Goal: Find specific page/section: Find specific page/section

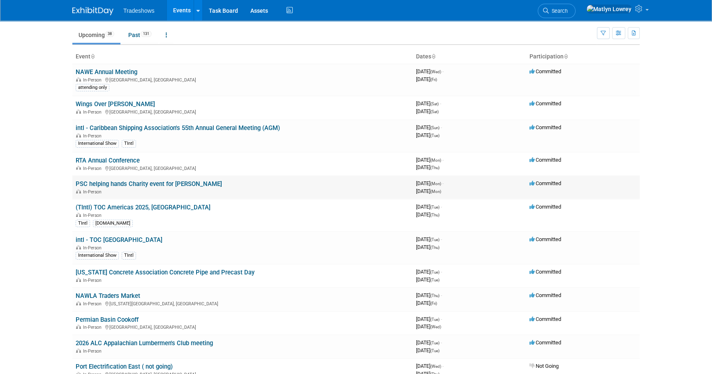
scroll to position [37, 0]
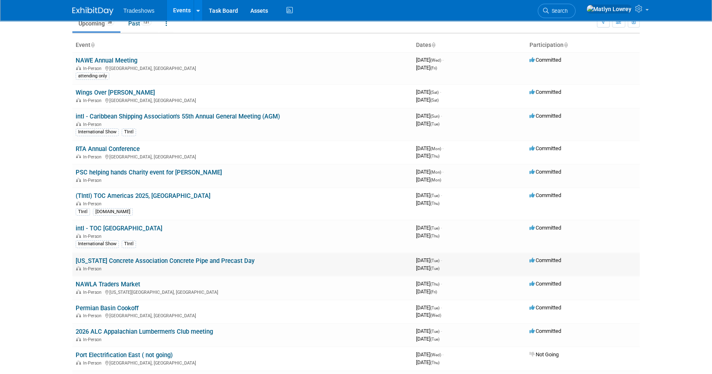
click at [112, 261] on link "[US_STATE] Concrete Association Concrete Pipe and Precast Day" at bounding box center [165, 260] width 179 height 7
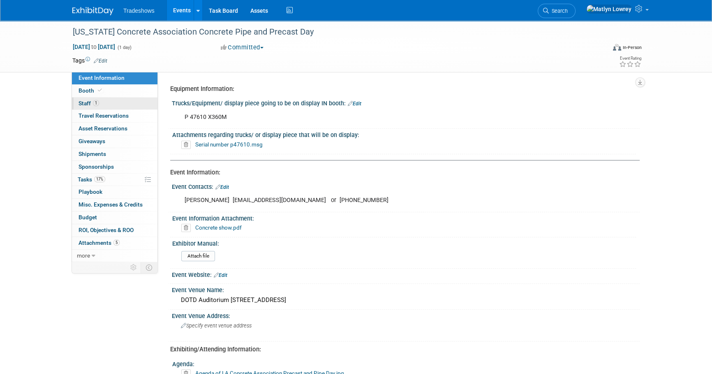
click at [105, 104] on link "1 Staff 1" at bounding box center [114, 103] width 85 height 12
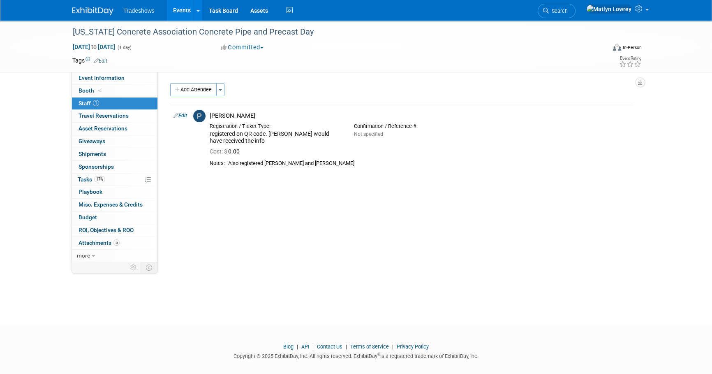
click at [173, 8] on link "Events" at bounding box center [182, 10] width 30 height 21
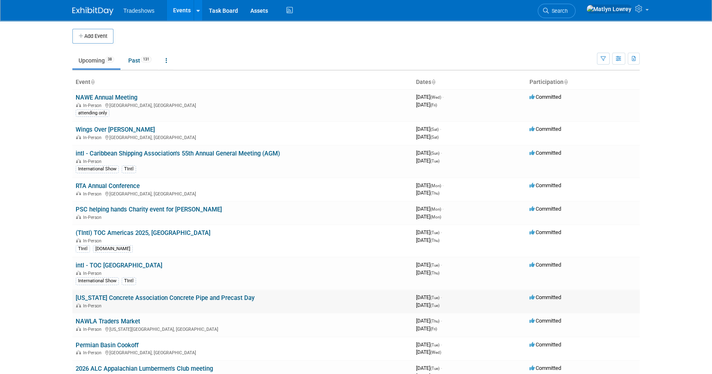
click at [84, 296] on link "[US_STATE] Concrete Association Concrete Pipe and Precast Day" at bounding box center [165, 297] width 179 height 7
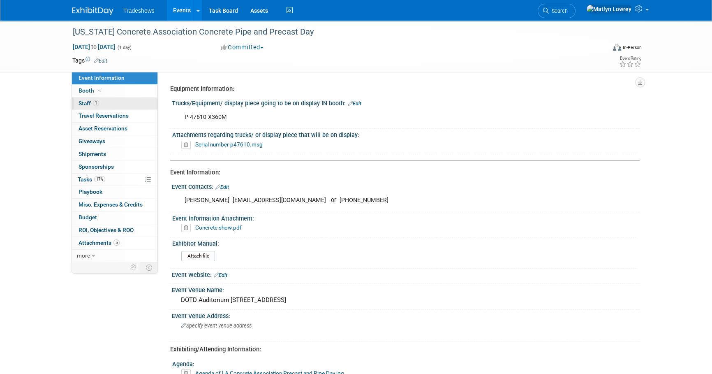
click at [109, 101] on link "1 Staff 1" at bounding box center [114, 103] width 85 height 12
